Goal: Task Accomplishment & Management: Manage account settings

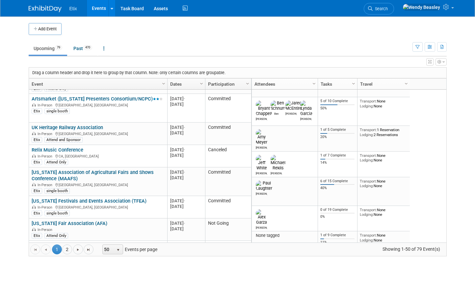
scroll to position [58, 0]
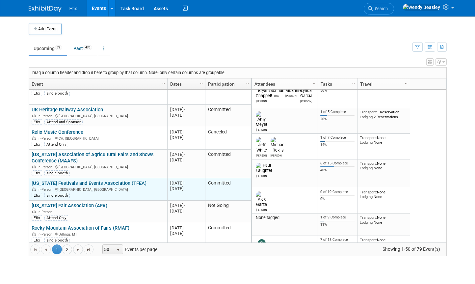
click at [90, 183] on link "[US_STATE] Festivals and Events Association (TFEA)" at bounding box center [89, 183] width 115 height 6
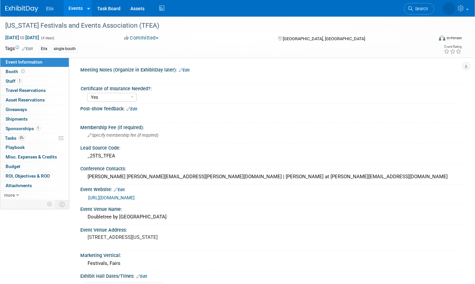
select select "Yes"
click at [11, 138] on span "Tasks 0%" at bounding box center [15, 137] width 20 height 5
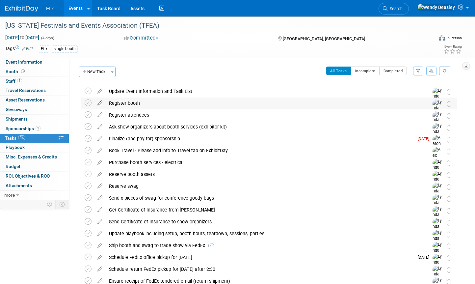
click at [98, 103] on icon at bounding box center [100, 101] width 12 height 8
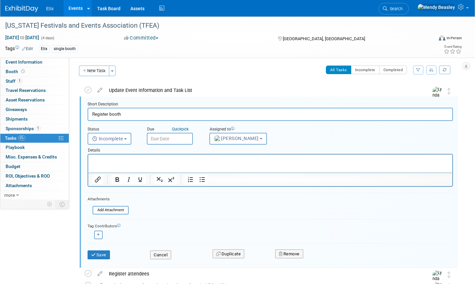
drag, startPoint x: 108, startPoint y: 116, endPoint x: 74, endPoint y: 109, distance: 35.2
click at [101, 111] on input "Register booth" at bounding box center [271, 114] width 366 height 13
drag, startPoint x: 109, startPoint y: 114, endPoint x: 87, endPoint y: 113, distance: 22.1
click at [87, 113] on form "Short Description Register booth Status <i class="far fa-clock" style="padding:…" at bounding box center [270, 183] width 375 height 164
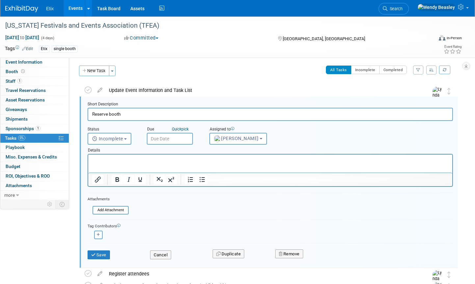
type input "Reserve booth"
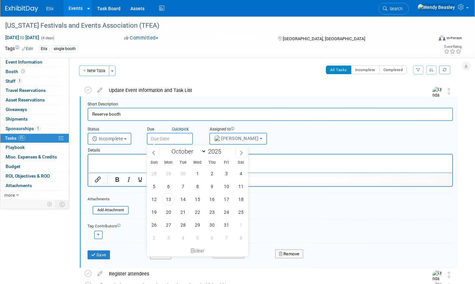
click at [166, 138] on input "text" at bounding box center [170, 139] width 46 height 12
click at [181, 200] on span "14" at bounding box center [183, 199] width 13 height 13
type input "Oct 14, 2025"
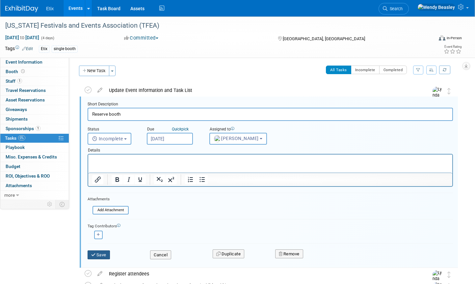
click at [99, 255] on button "Save" at bounding box center [99, 254] width 22 height 9
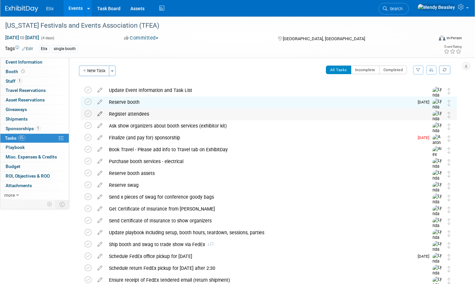
click at [101, 114] on icon at bounding box center [100, 112] width 12 height 8
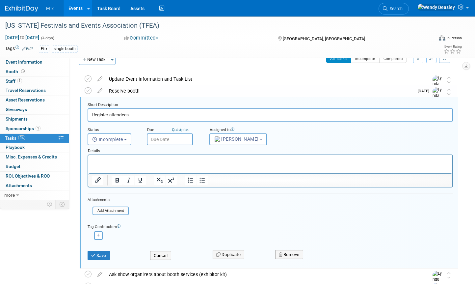
scroll to position [13, 0]
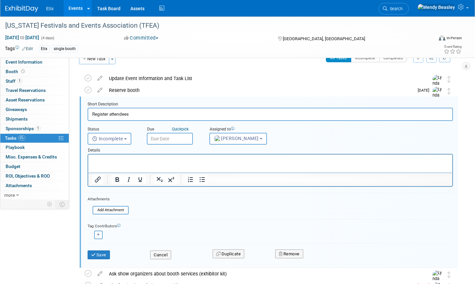
click at [170, 137] on input "text" at bounding box center [170, 139] width 46 height 12
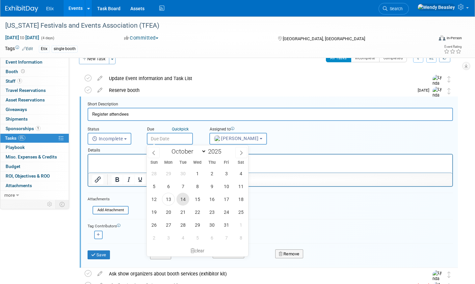
click at [186, 198] on span "14" at bounding box center [183, 199] width 13 height 13
type input "Oct 14, 2025"
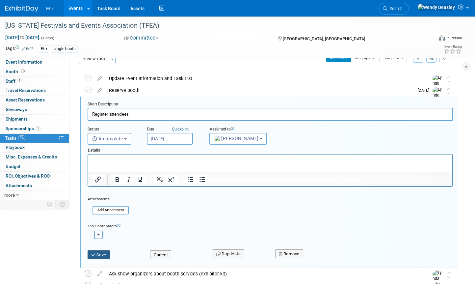
click at [99, 254] on button "Save" at bounding box center [99, 254] width 22 height 9
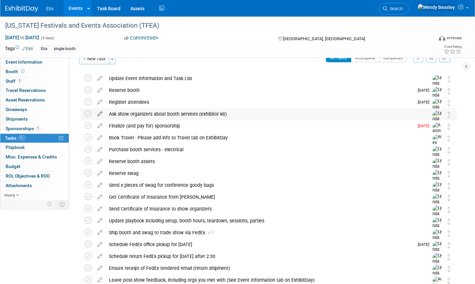
click at [100, 113] on icon at bounding box center [100, 112] width 12 height 8
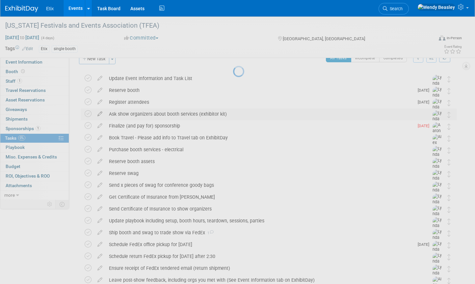
select select "9"
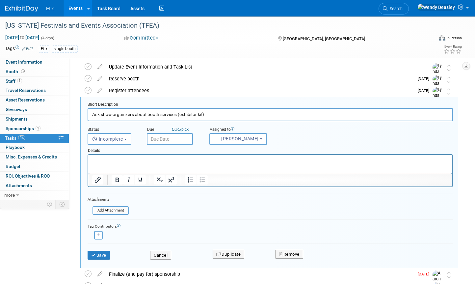
scroll to position [25, 0]
click at [256, 140] on button "Lynda Garcia" at bounding box center [238, 139] width 58 height 12
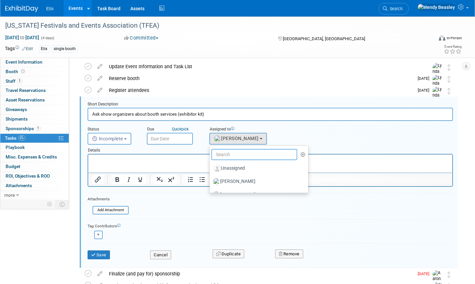
click at [246, 153] on input "text" at bounding box center [254, 154] width 86 height 11
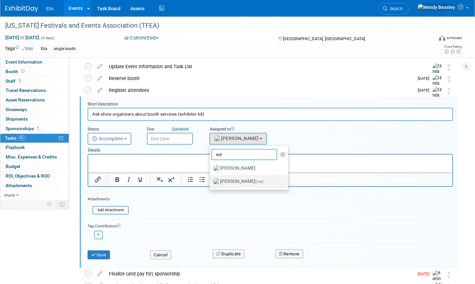
type input "we"
click at [233, 180] on label "Wendy Beasley (me)" at bounding box center [247, 181] width 69 height 11
click at [211, 180] on input "Wendy Beasley (me)" at bounding box center [209, 181] width 4 height 4
select select "67d77b69-99bf-450c-bf82-adffa46a8a34"
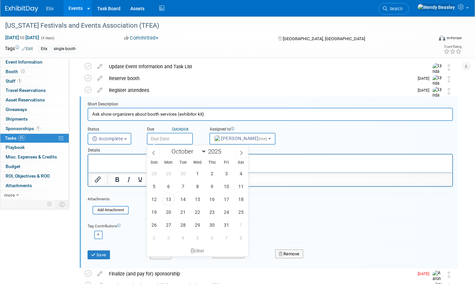
click at [158, 138] on input "text" at bounding box center [170, 139] width 46 height 12
click at [170, 198] on span "13" at bounding box center [168, 199] width 13 height 13
type input "Oct 13, 2025"
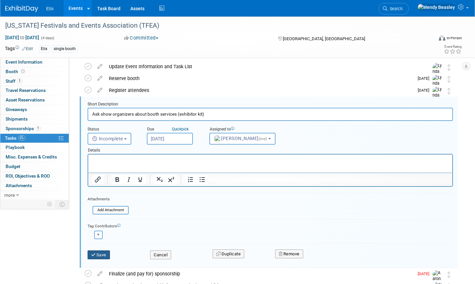
click at [101, 256] on button "Save" at bounding box center [99, 254] width 22 height 9
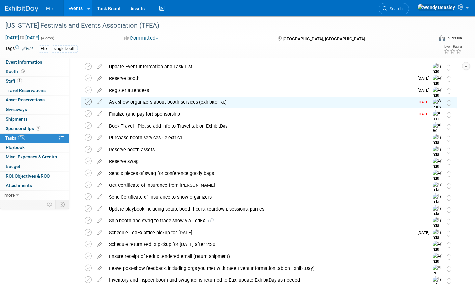
click at [89, 101] on icon at bounding box center [88, 101] width 7 height 7
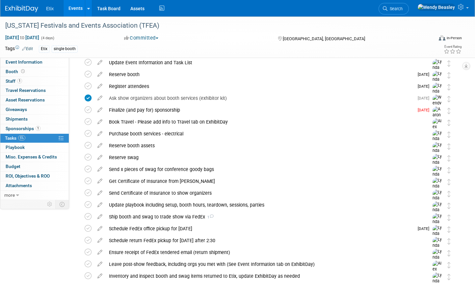
scroll to position [32, 0]
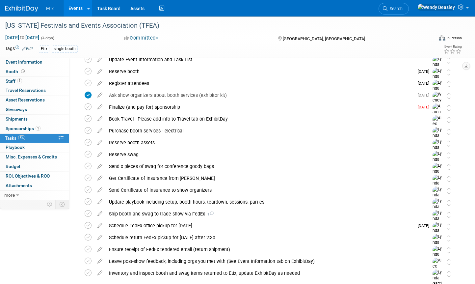
click at [78, 8] on link "Events" at bounding box center [76, 8] width 24 height 16
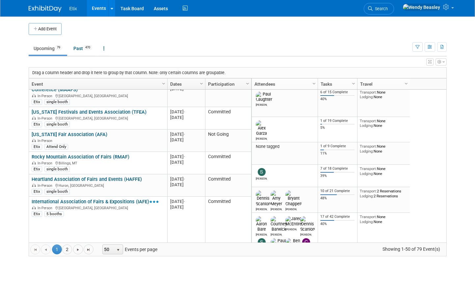
scroll to position [145, 0]
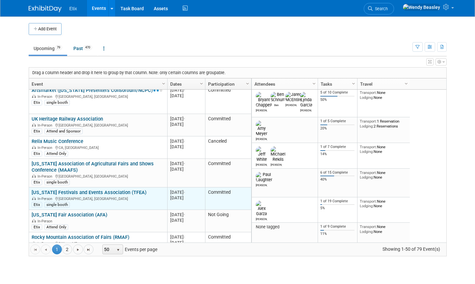
click at [124, 192] on link "[US_STATE] Festivals and Events Association (TFEA)" at bounding box center [89, 192] width 115 height 6
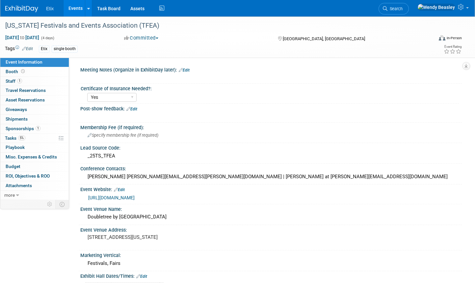
select select "Yes"
click at [15, 138] on span "Tasks 5%" at bounding box center [15, 137] width 20 height 5
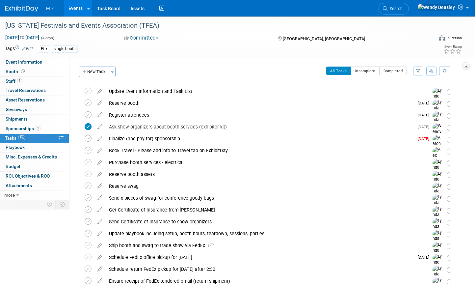
click at [75, 7] on link "Events" at bounding box center [76, 8] width 24 height 16
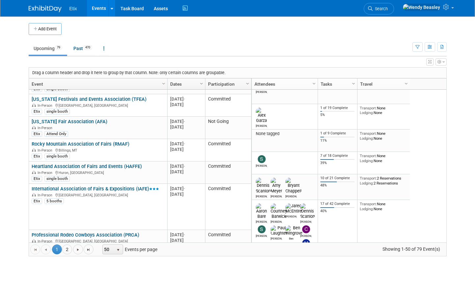
scroll to position [143, 0]
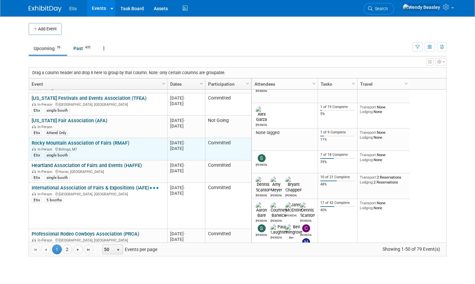
click at [97, 141] on link "Rocky Mountain Association of Fairs (RMAF)" at bounding box center [81, 143] width 98 height 6
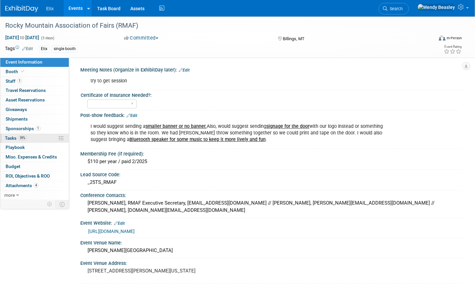
click at [14, 136] on span "Tasks 39%" at bounding box center [16, 137] width 22 height 5
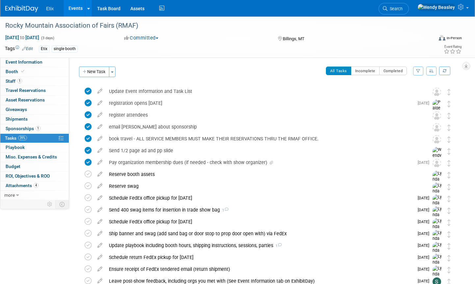
click at [74, 10] on link "Events" at bounding box center [76, 8] width 24 height 16
